Goal: Task Accomplishment & Management: Complete application form

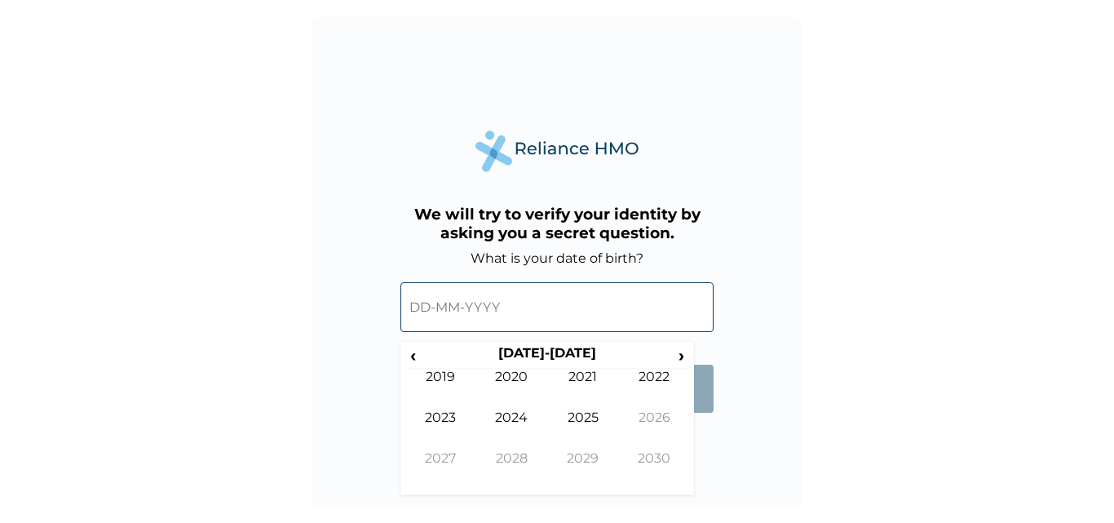
click at [444, 309] on input "text" at bounding box center [556, 307] width 313 height 50
click at [548, 346] on th "[DATE]-[DATE]" at bounding box center [546, 356] width 250 height 23
click at [421, 354] on tr "‹ [DATE]-[DATE] ›" at bounding box center [546, 356] width 285 height 23
click at [417, 352] on span "‹" at bounding box center [412, 355] width 17 height 20
click at [419, 352] on span "‹" at bounding box center [412, 355] width 17 height 20
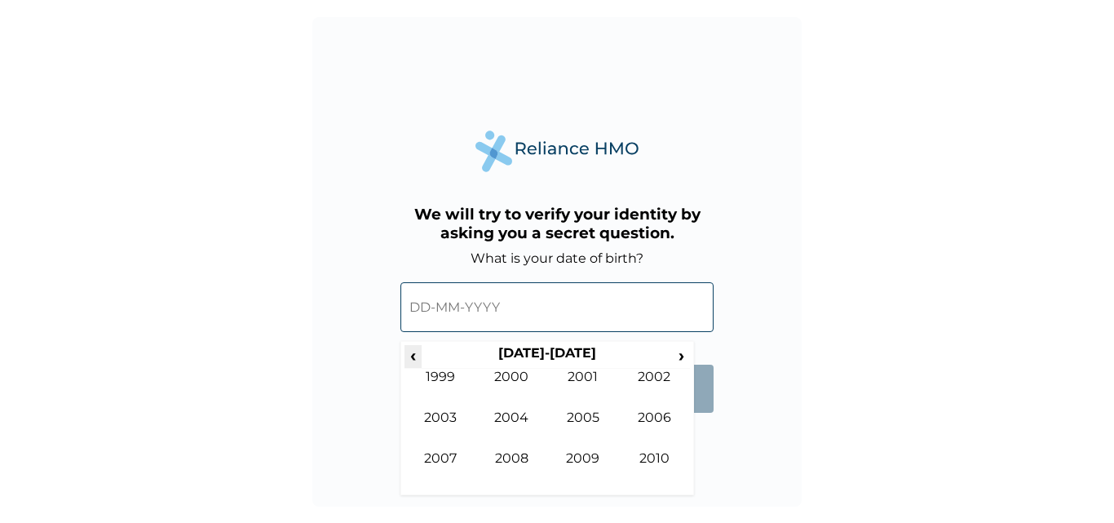
click at [419, 352] on span "‹" at bounding box center [412, 355] width 17 height 20
click at [418, 352] on span "‹" at bounding box center [412, 355] width 17 height 20
click at [417, 354] on span "‹" at bounding box center [412, 355] width 17 height 20
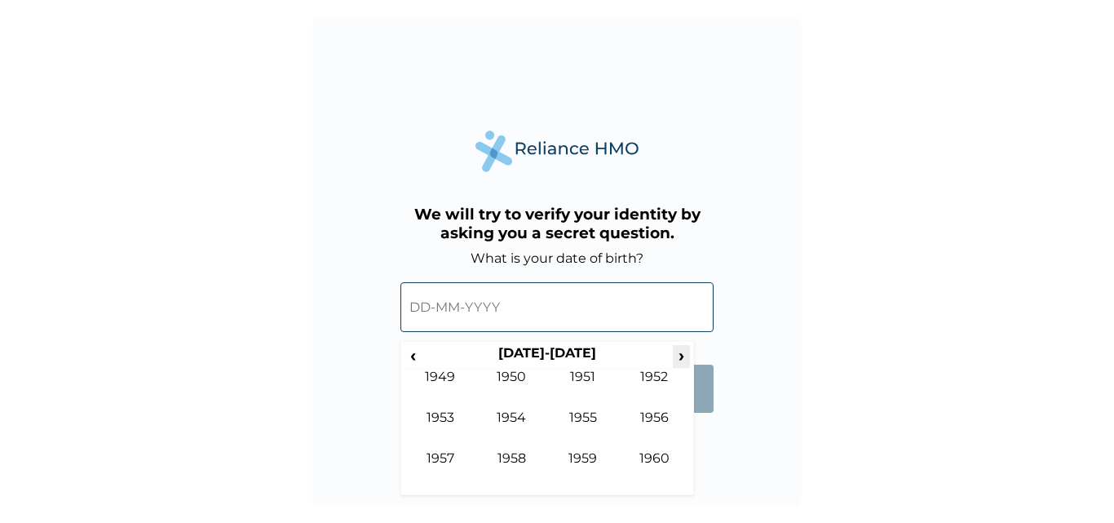
click at [677, 355] on span "›" at bounding box center [682, 355] width 18 height 20
click at [677, 354] on span "›" at bounding box center [682, 355] width 18 height 20
click at [577, 416] on td "1985" at bounding box center [583, 429] width 72 height 41
click at [450, 470] on td "Sep" at bounding box center [440, 470] width 72 height 41
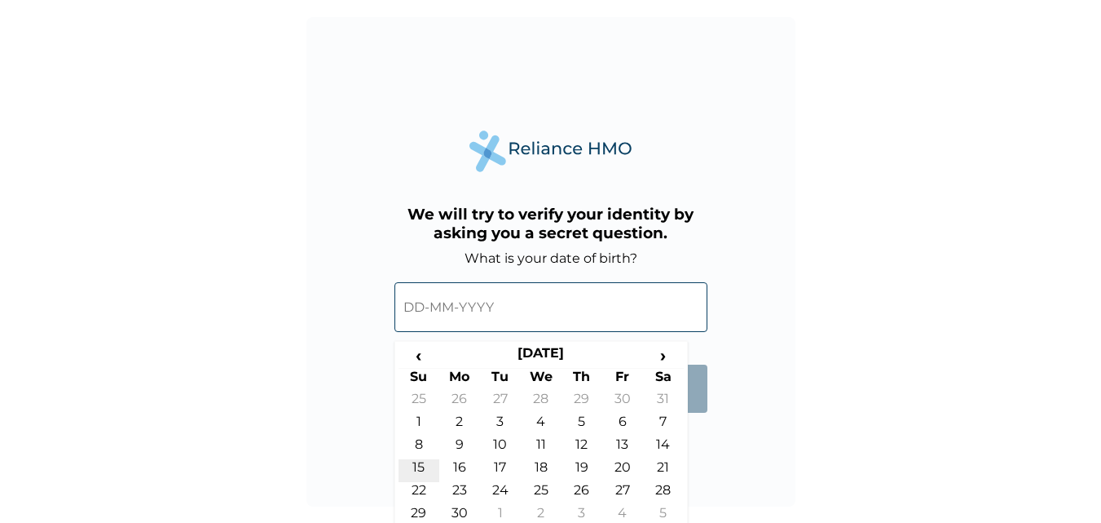
click at [417, 466] on td "15" at bounding box center [419, 470] width 41 height 23
type input "15-09-1985"
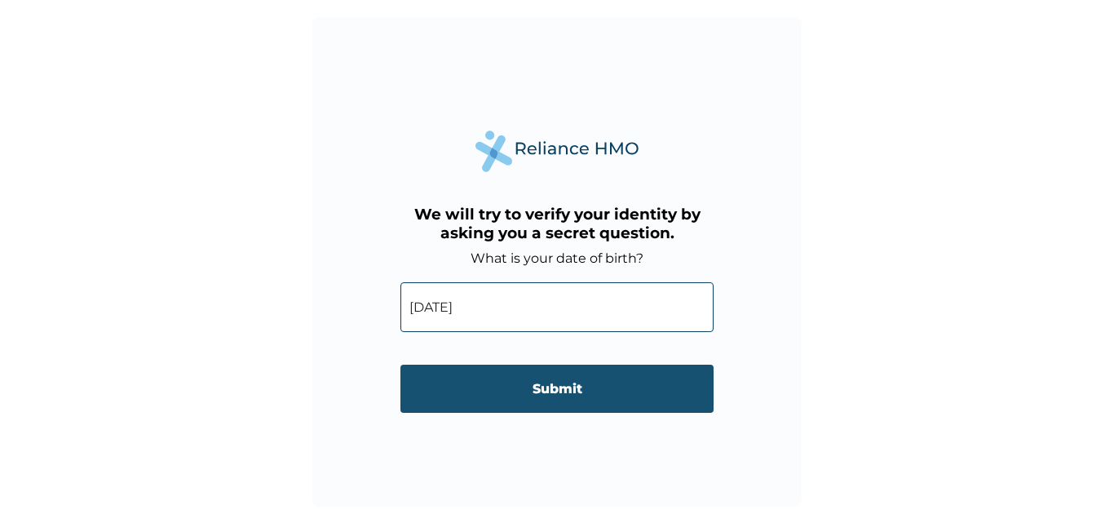
click at [568, 391] on input "Submit" at bounding box center [556, 388] width 313 height 48
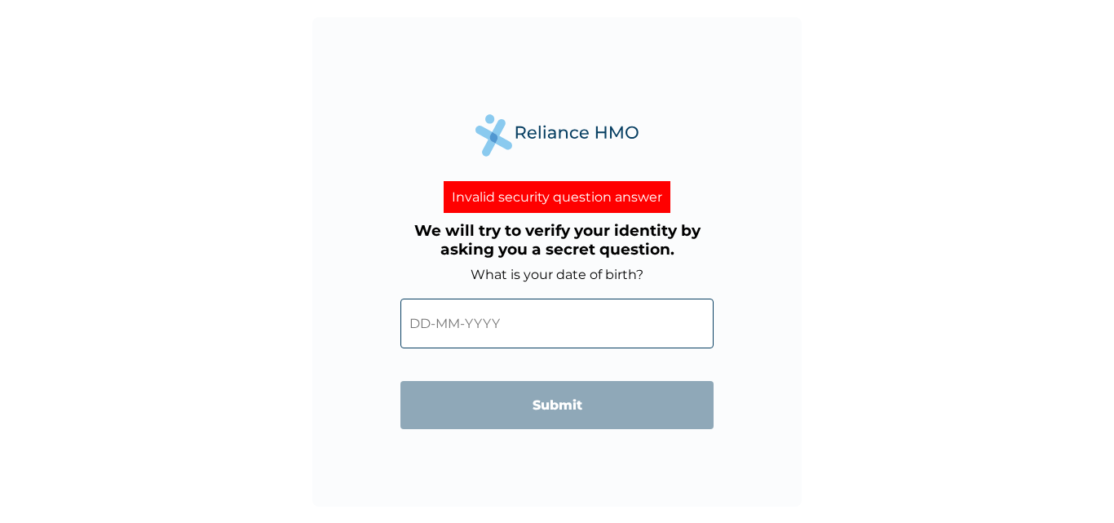
click at [431, 324] on input "text" at bounding box center [556, 323] width 313 height 50
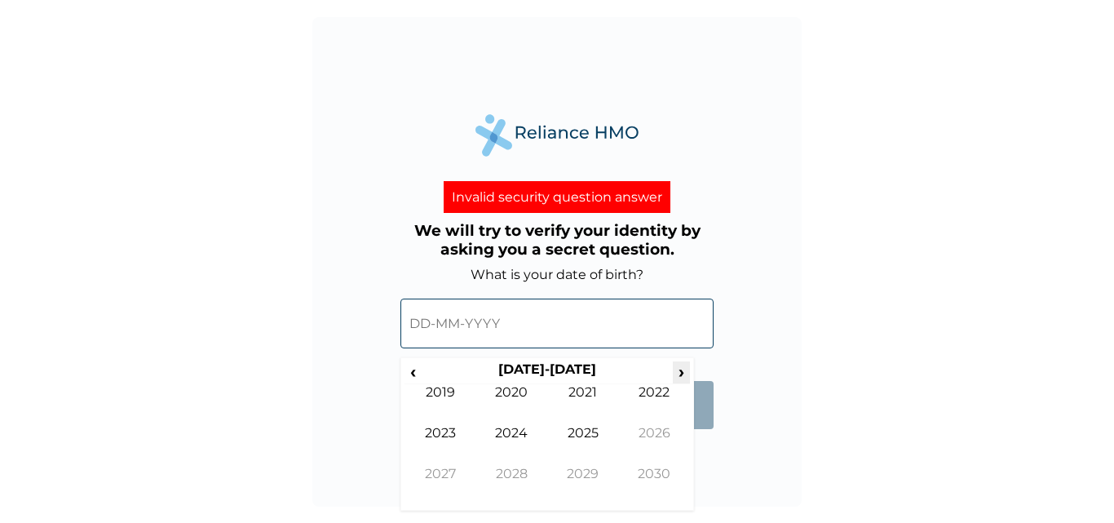
click at [684, 371] on span "›" at bounding box center [682, 371] width 18 height 20
click at [413, 372] on span "‹" at bounding box center [412, 371] width 17 height 20
click at [413, 371] on span "‹" at bounding box center [412, 371] width 17 height 20
click at [415, 369] on span "‹" at bounding box center [412, 371] width 17 height 20
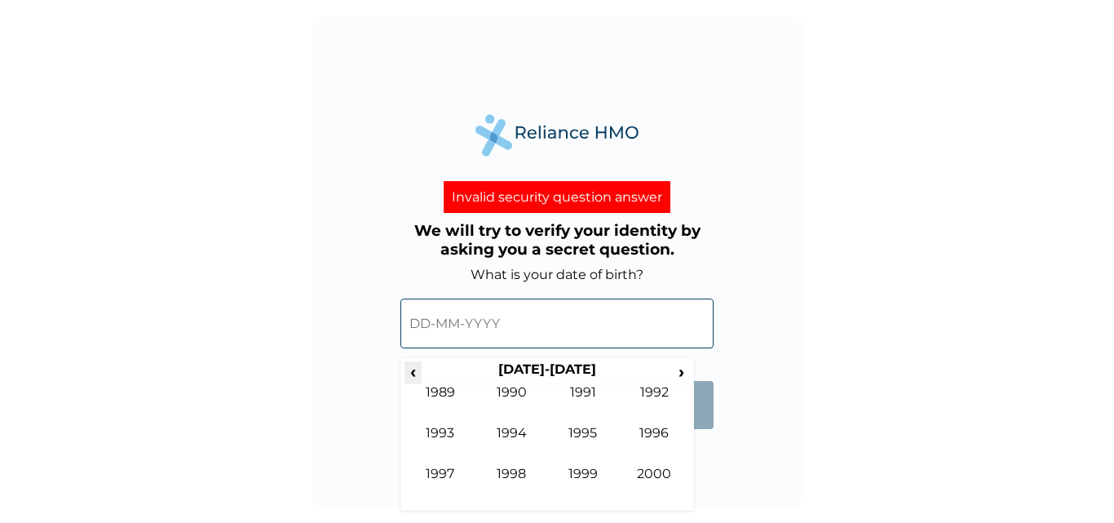
click at [415, 369] on span "‹" at bounding box center [412, 371] width 17 height 20
click at [444, 441] on td "1983" at bounding box center [440, 445] width 72 height 41
click at [450, 474] on td "Sep" at bounding box center [440, 485] width 72 height 41
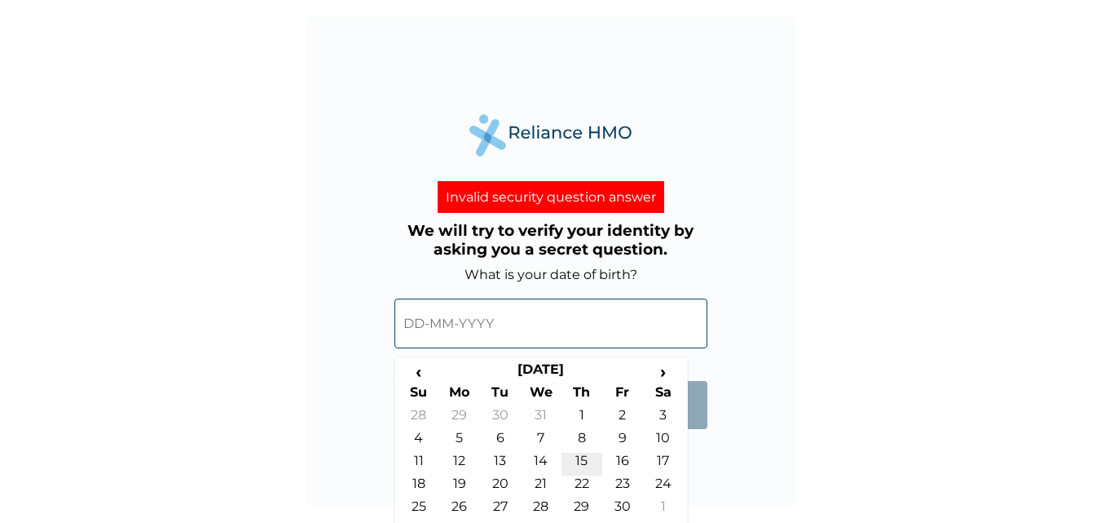
click at [583, 457] on td "15" at bounding box center [582, 463] width 41 height 23
type input "15-09-1983"
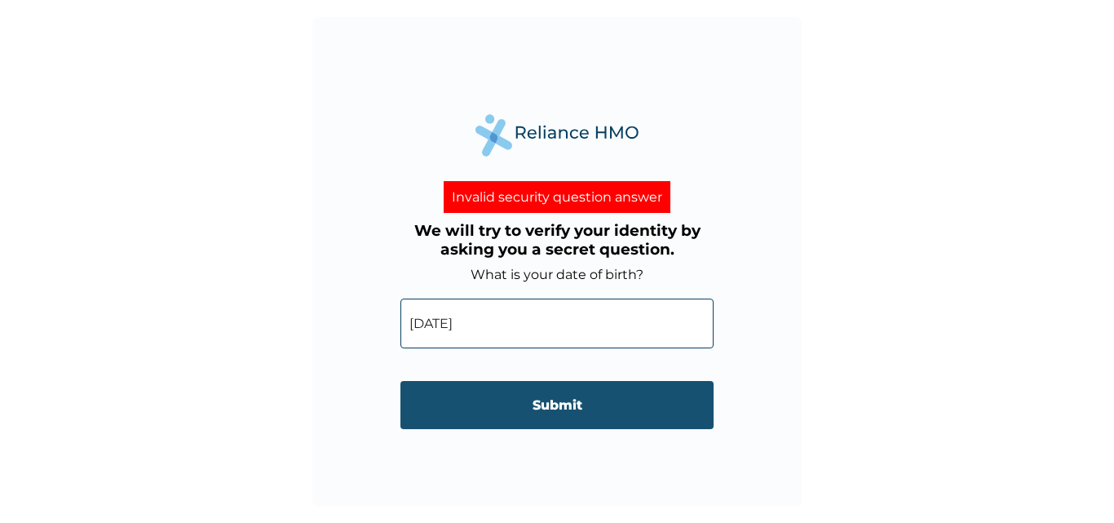
click at [550, 402] on input "Submit" at bounding box center [556, 405] width 313 height 48
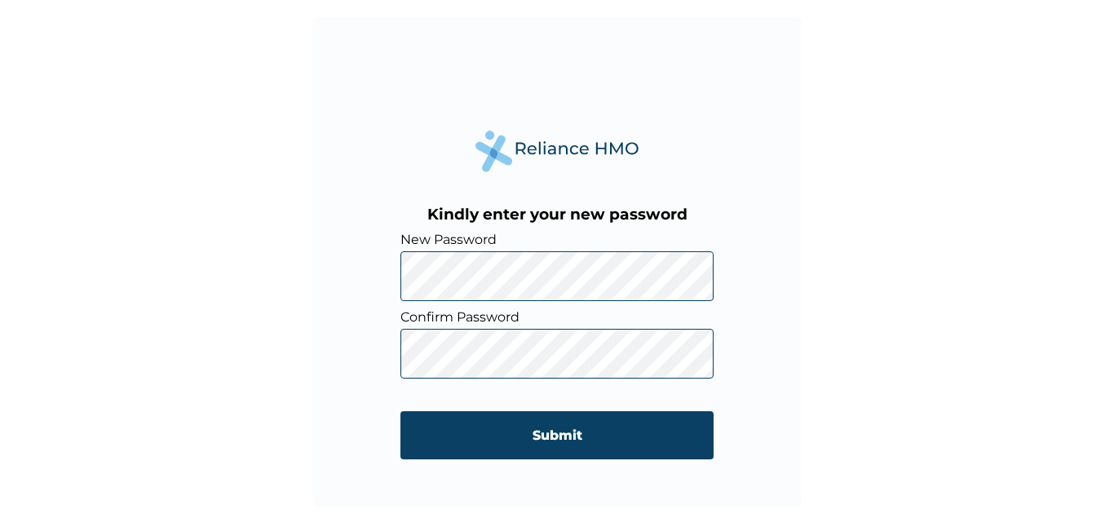
click at [569, 440] on input "Submit" at bounding box center [556, 435] width 313 height 48
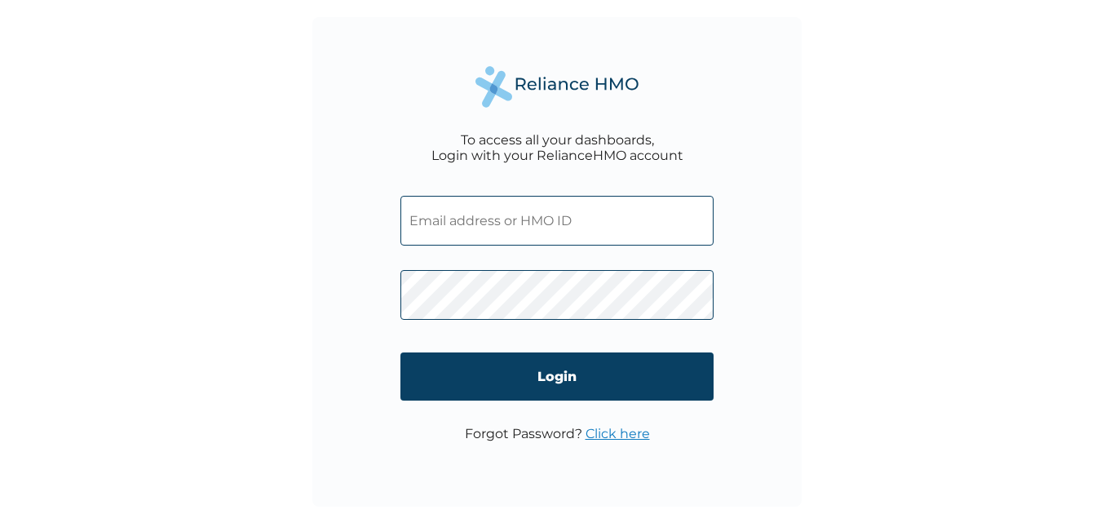
click at [532, 219] on input "text" at bounding box center [556, 221] width 313 height 50
type input "[EMAIL_ADDRESS][DOMAIN_NAME]"
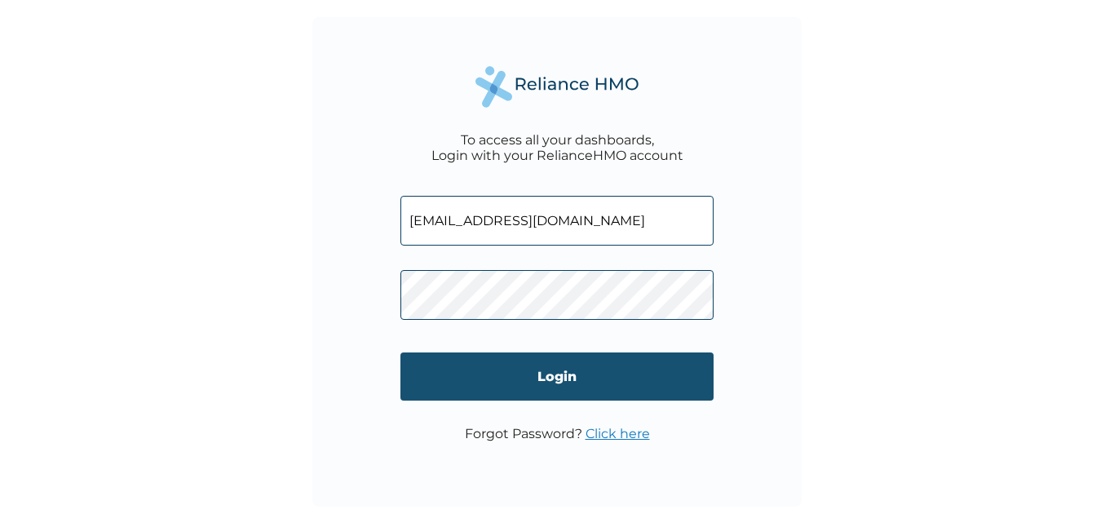
click at [551, 360] on input "Login" at bounding box center [556, 376] width 313 height 48
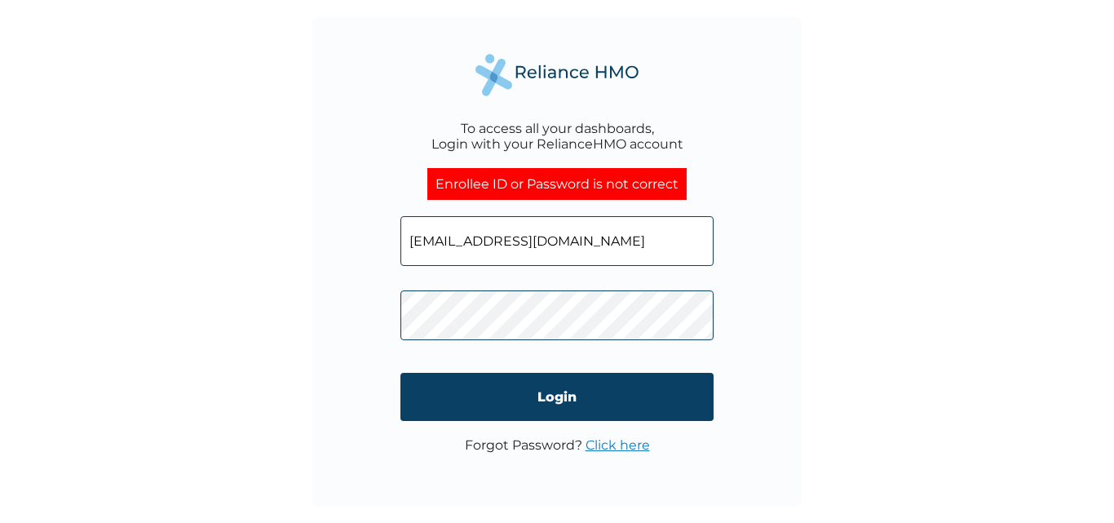
click at [598, 242] on input "[EMAIL_ADDRESS][DOMAIN_NAME]" at bounding box center [556, 241] width 313 height 50
type input "o"
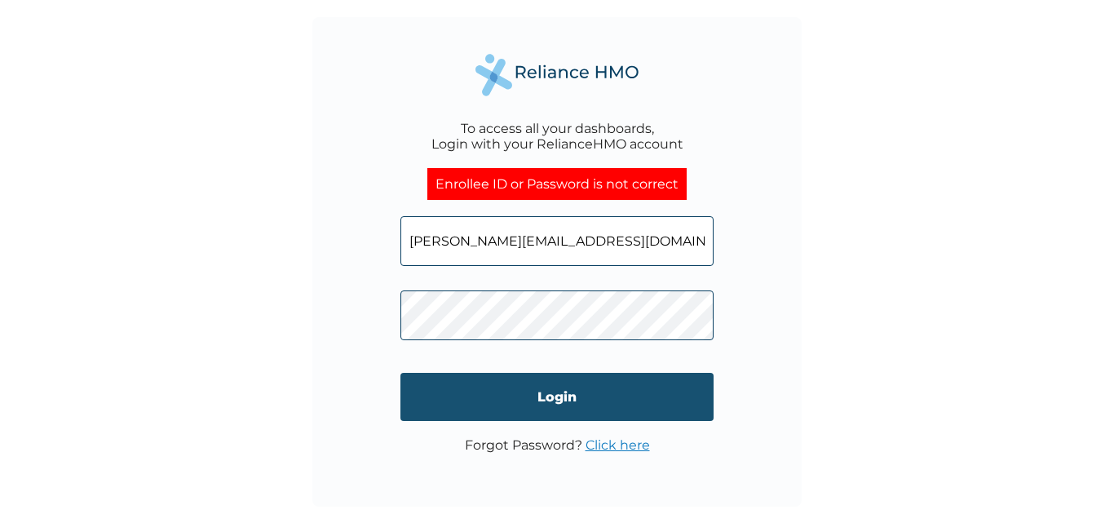
type input "[PERSON_NAME][EMAIL_ADDRESS][DOMAIN_NAME]"
click at [575, 400] on input "Login" at bounding box center [556, 397] width 313 height 48
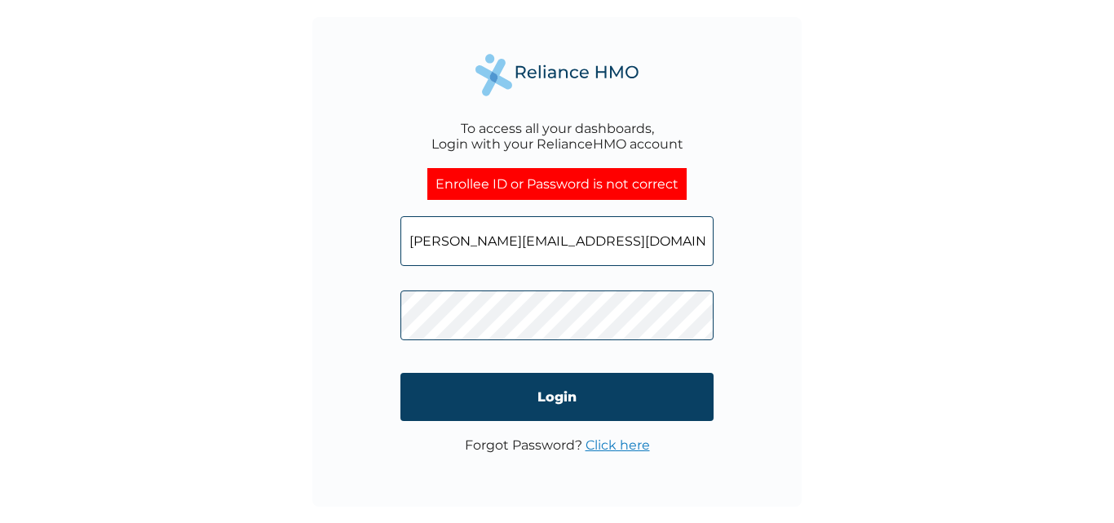
click at [342, 132] on div "To access all your dashboards, Login with your RelianceHMO account Enrollee ID …" at bounding box center [556, 261] width 489 height 489
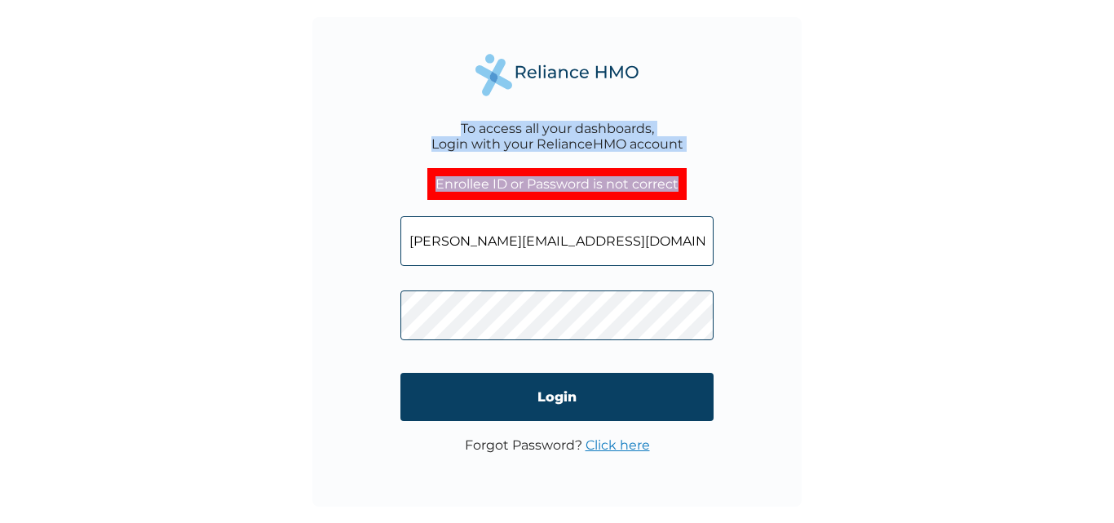
click at [351, 123] on div "To access all your dashboards, Login with your RelianceHMO account Enrollee ID …" at bounding box center [556, 261] width 489 height 489
